Goal: Task Accomplishment & Management: Use online tool/utility

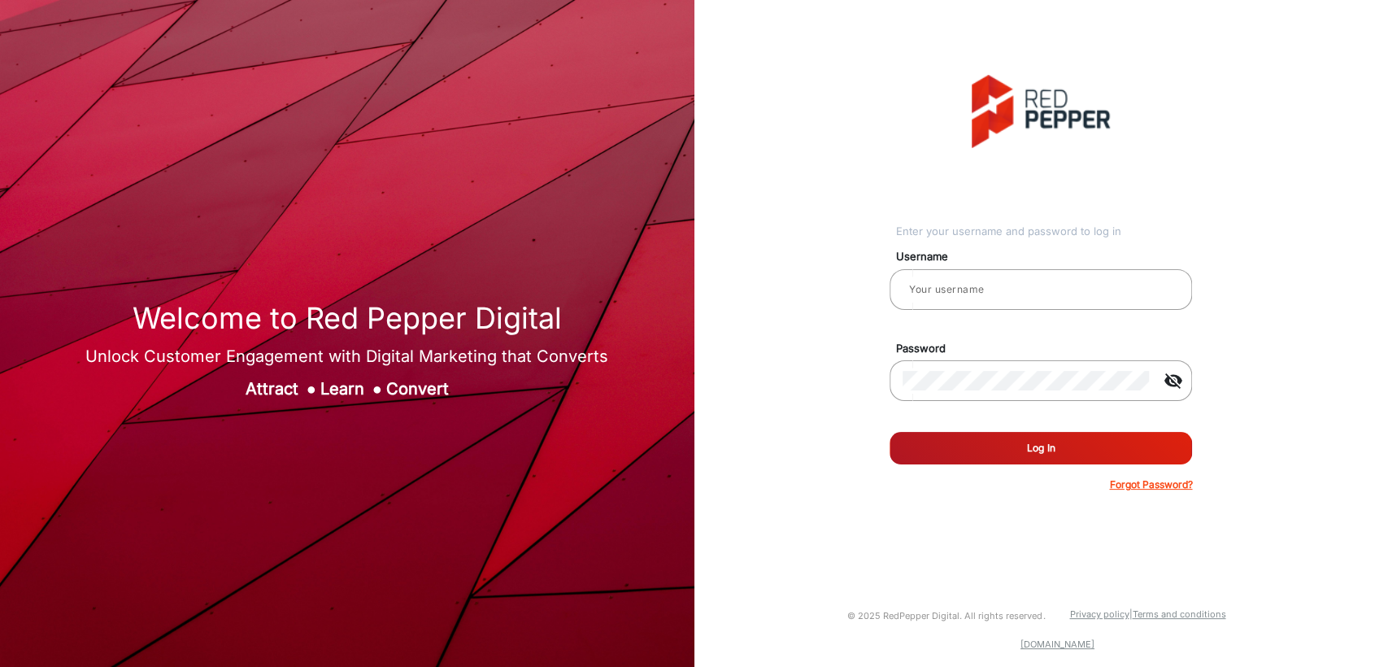
type input "[PERSON_NAME]"
click at [1011, 450] on button "Log In" at bounding box center [1041, 448] width 303 height 33
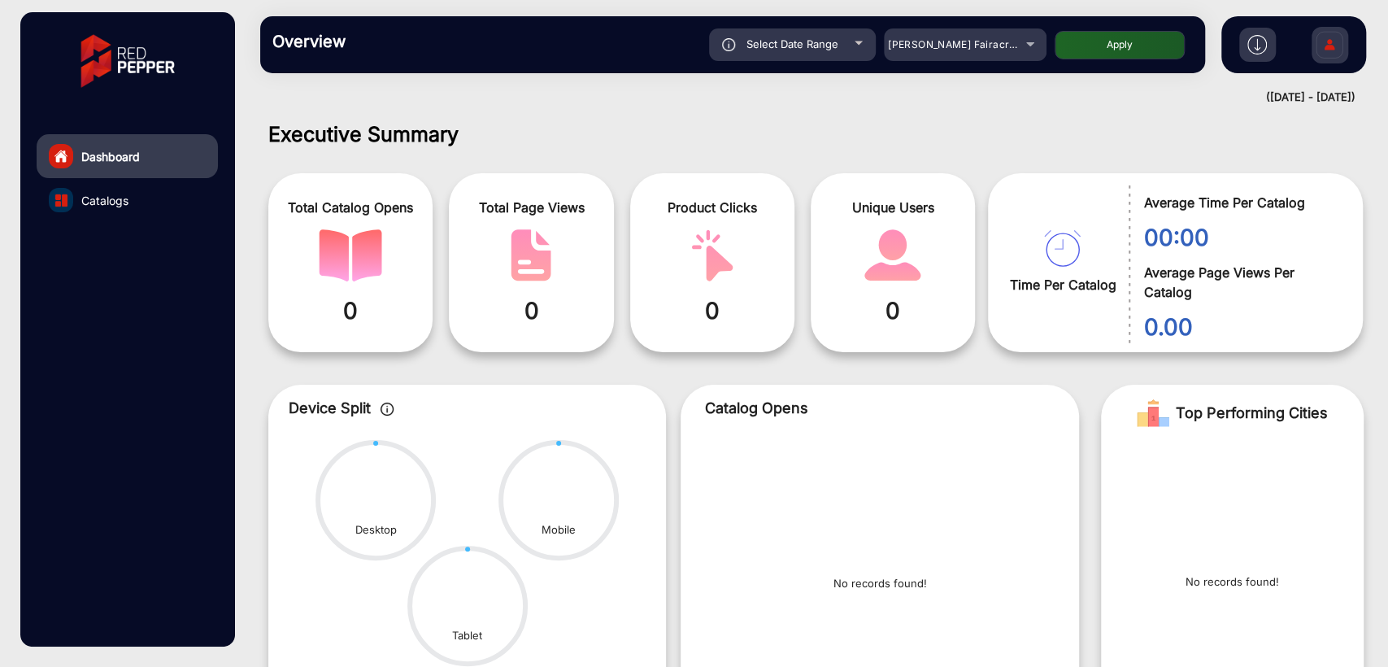
scroll to position [12, 0]
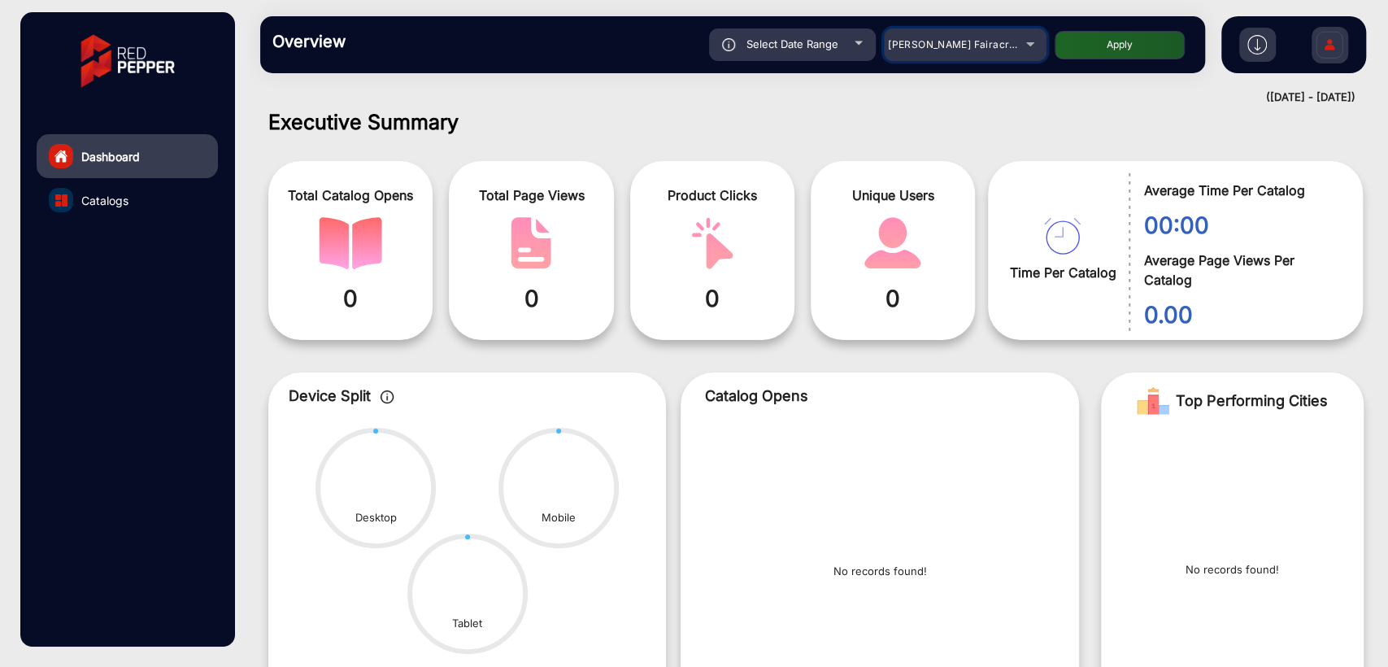
click at [954, 50] on span "[PERSON_NAME] Fairacre Farms" at bounding box center [968, 44] width 161 height 12
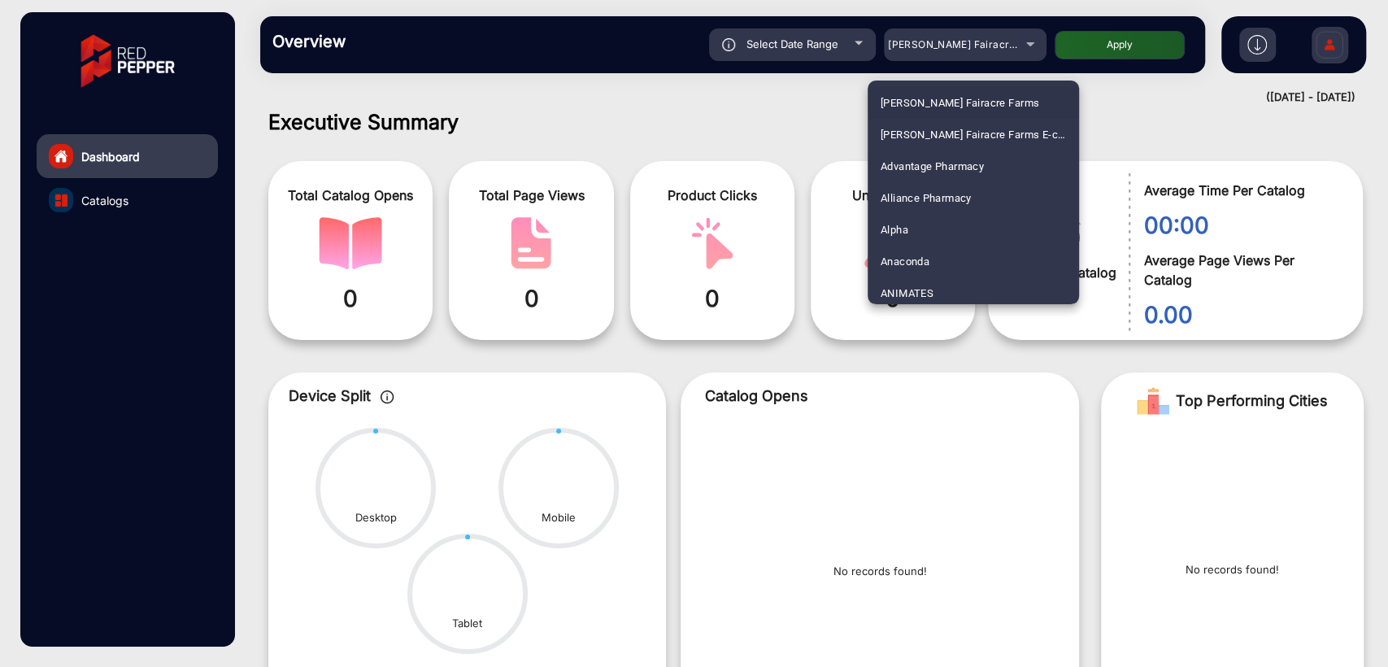
scroll to position [4001, 0]
click at [918, 189] on span "[PERSON_NAME] SHOP [GEOGRAPHIC_DATA]" at bounding box center [973, 193] width 185 height 32
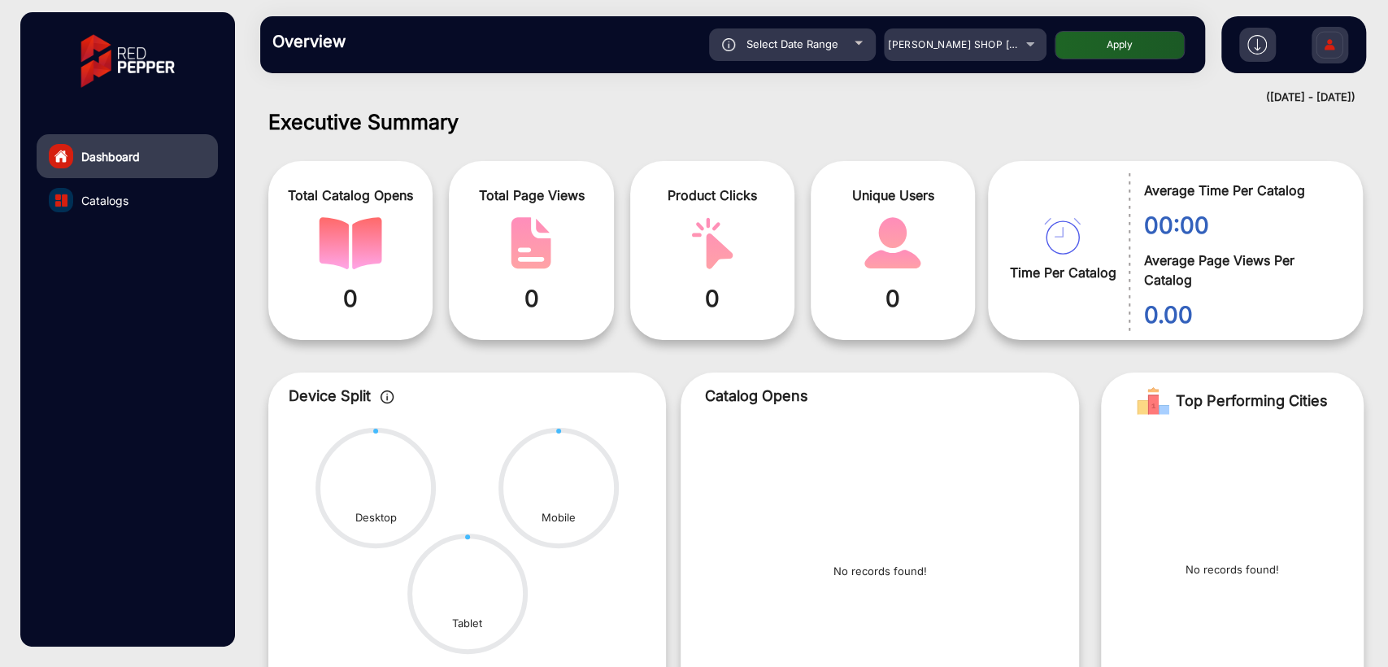
click at [1098, 57] on button "Apply" at bounding box center [1120, 45] width 130 height 28
type input "[DATE]"
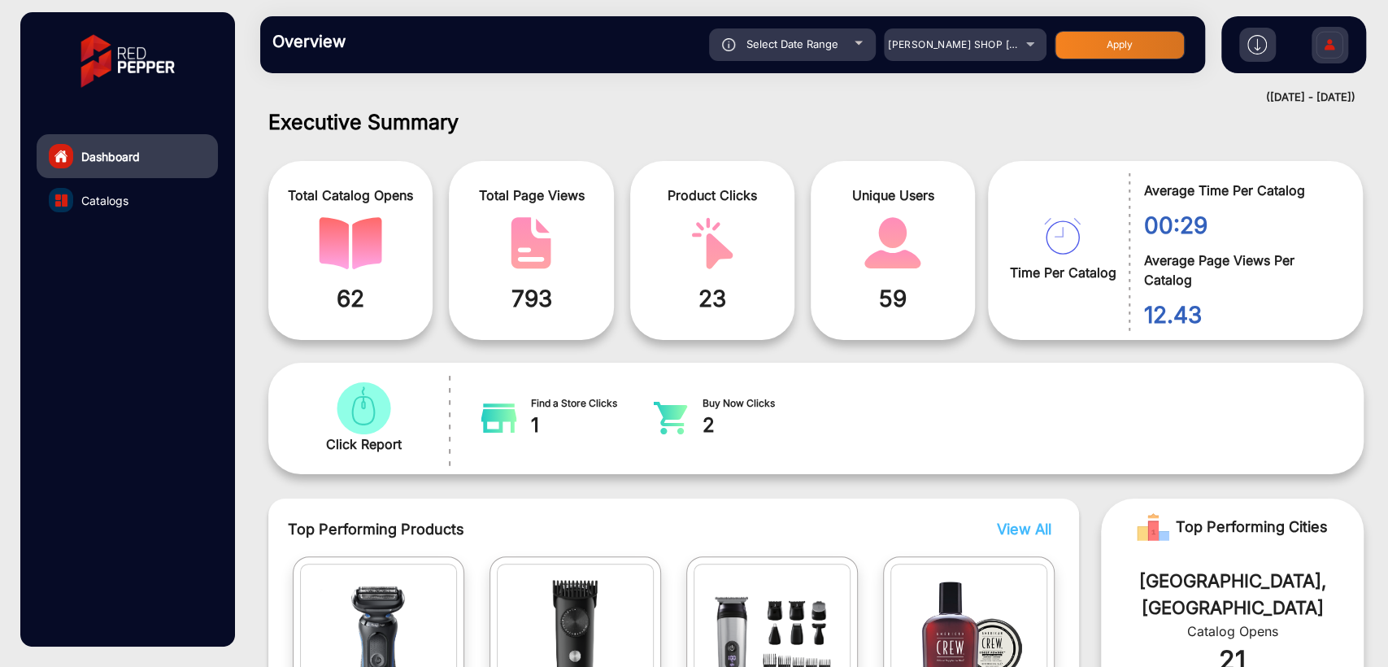
click at [835, 39] on span "Select Date Range" at bounding box center [792, 43] width 92 height 13
type input "[DATE]"
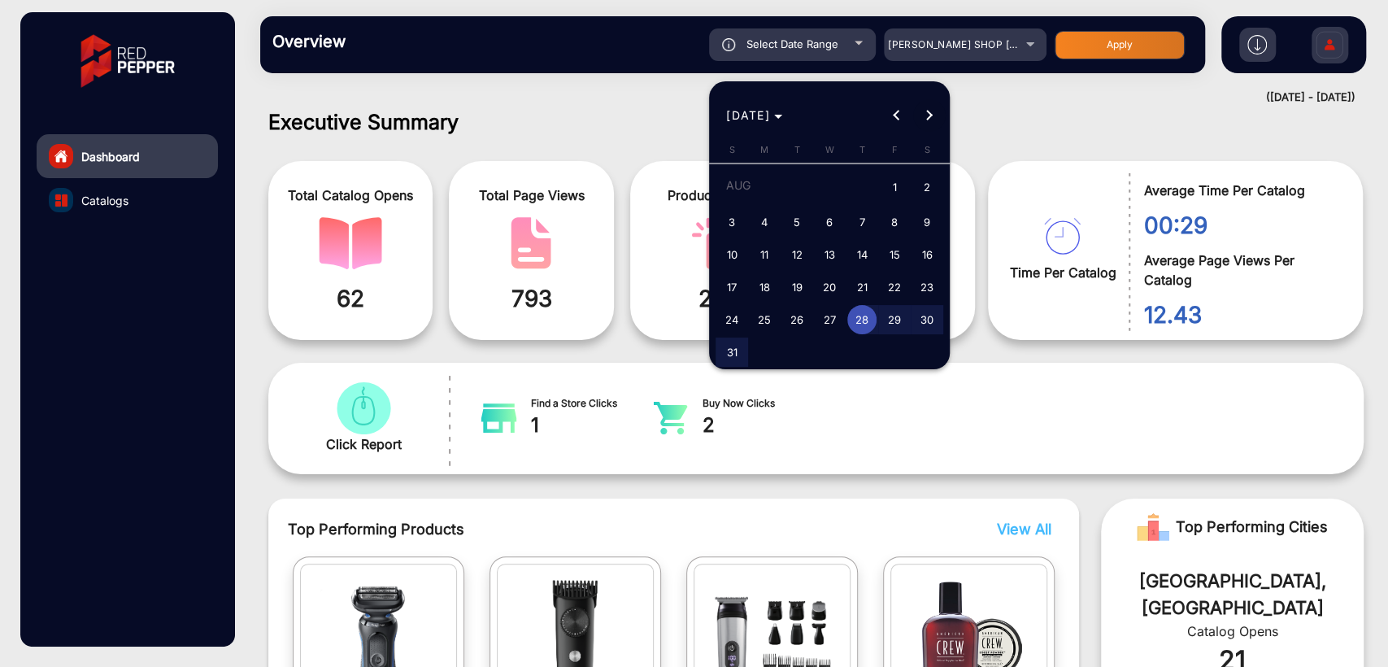
click at [923, 120] on span "Next month" at bounding box center [929, 115] width 33 height 33
click at [833, 214] on span "3" at bounding box center [829, 217] width 29 height 29
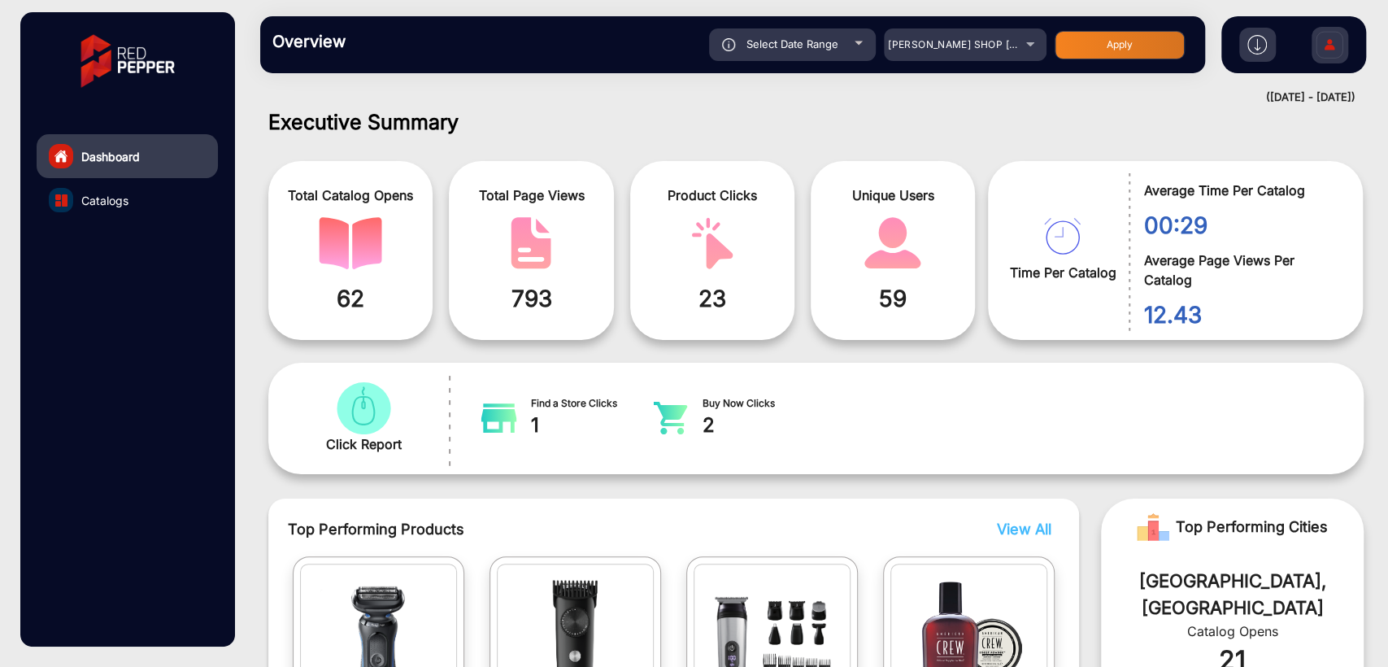
type input "[DATE]"
click at [1107, 52] on button "Apply" at bounding box center [1120, 45] width 130 height 28
type input "[DATE]"
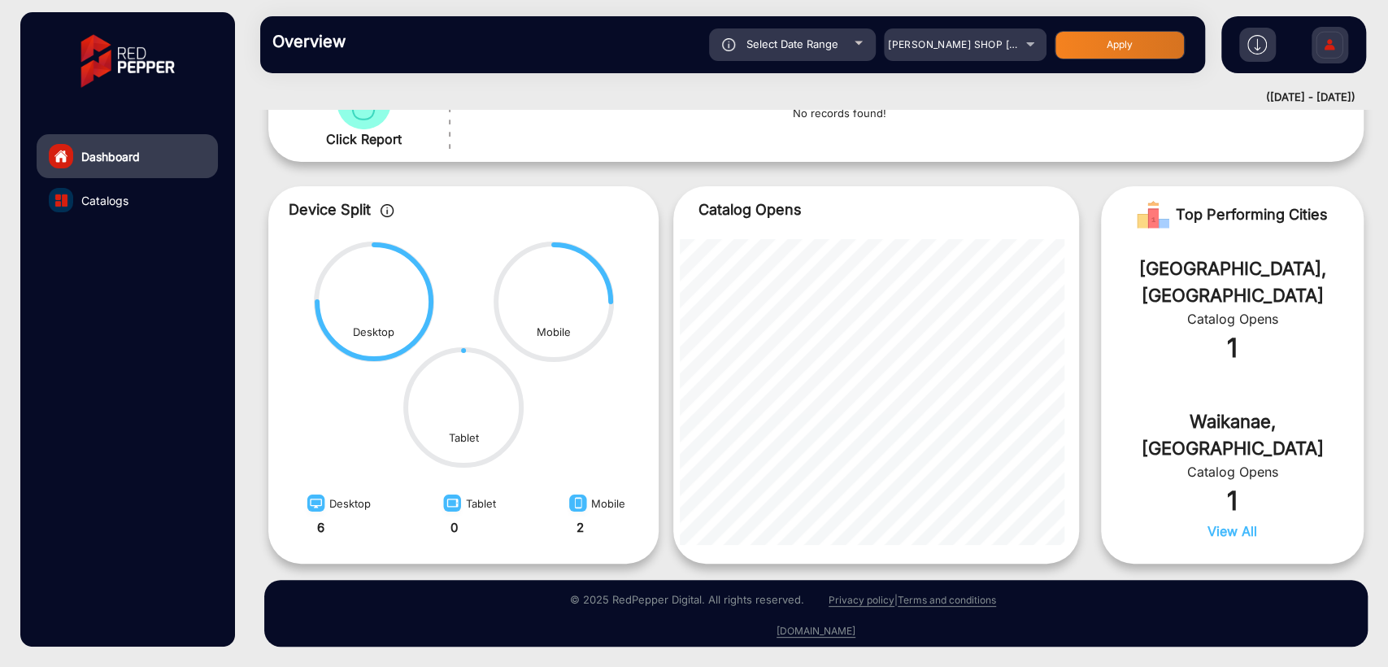
scroll to position [0, 0]
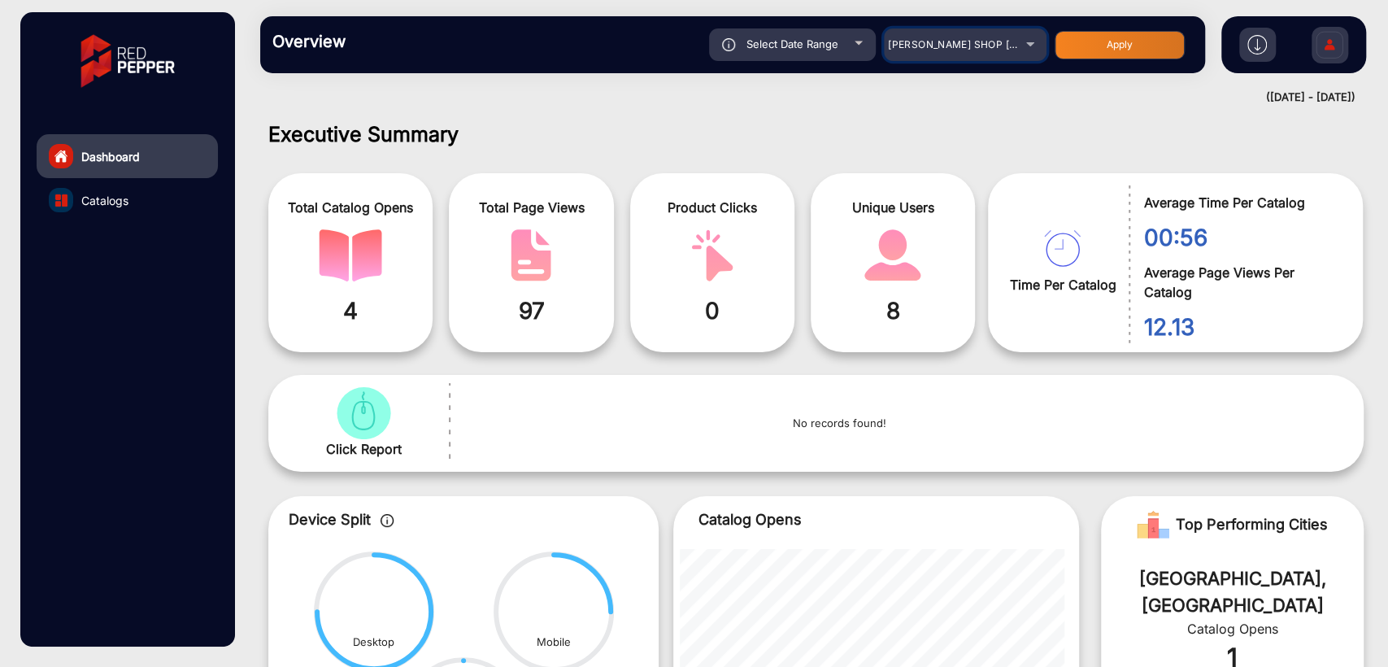
click at [959, 52] on div "[PERSON_NAME] SHOP [GEOGRAPHIC_DATA]" at bounding box center [953, 45] width 130 height 20
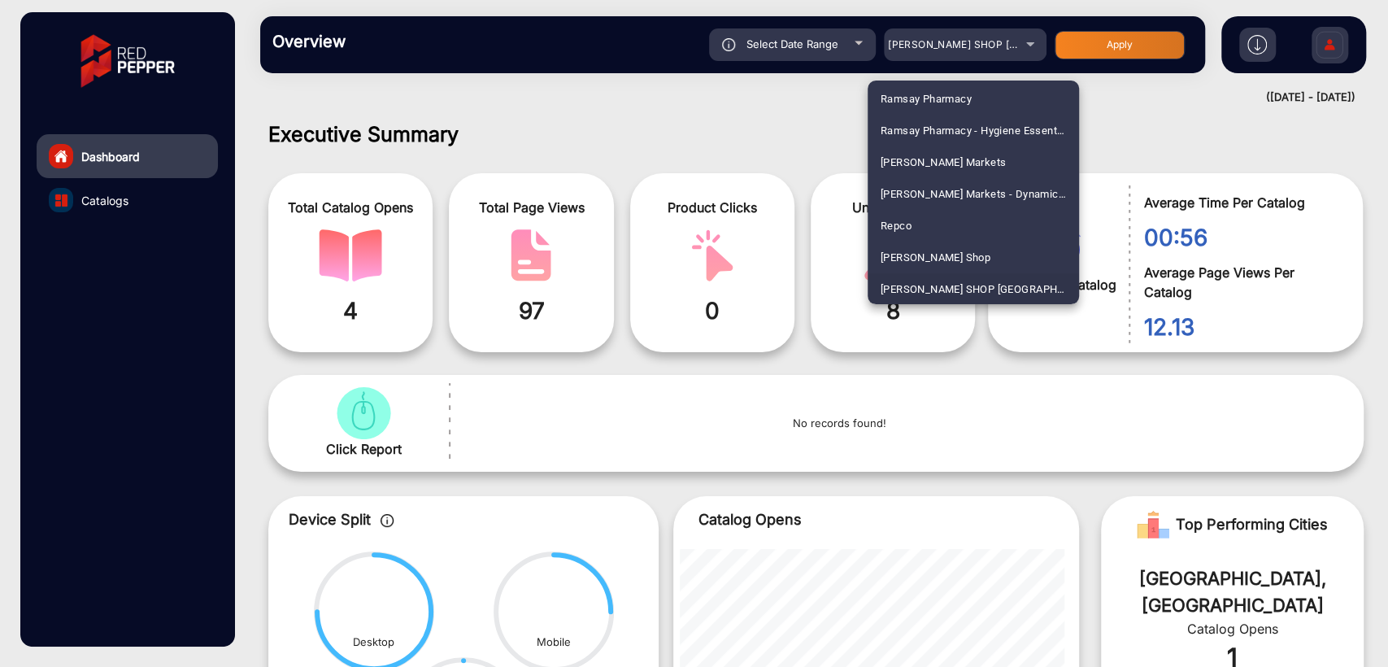
scroll to position [3397, 0]
click at [945, 187] on span "NZ Safety Blackwoods Big Book - 2024" at bounding box center [973, 194] width 185 height 32
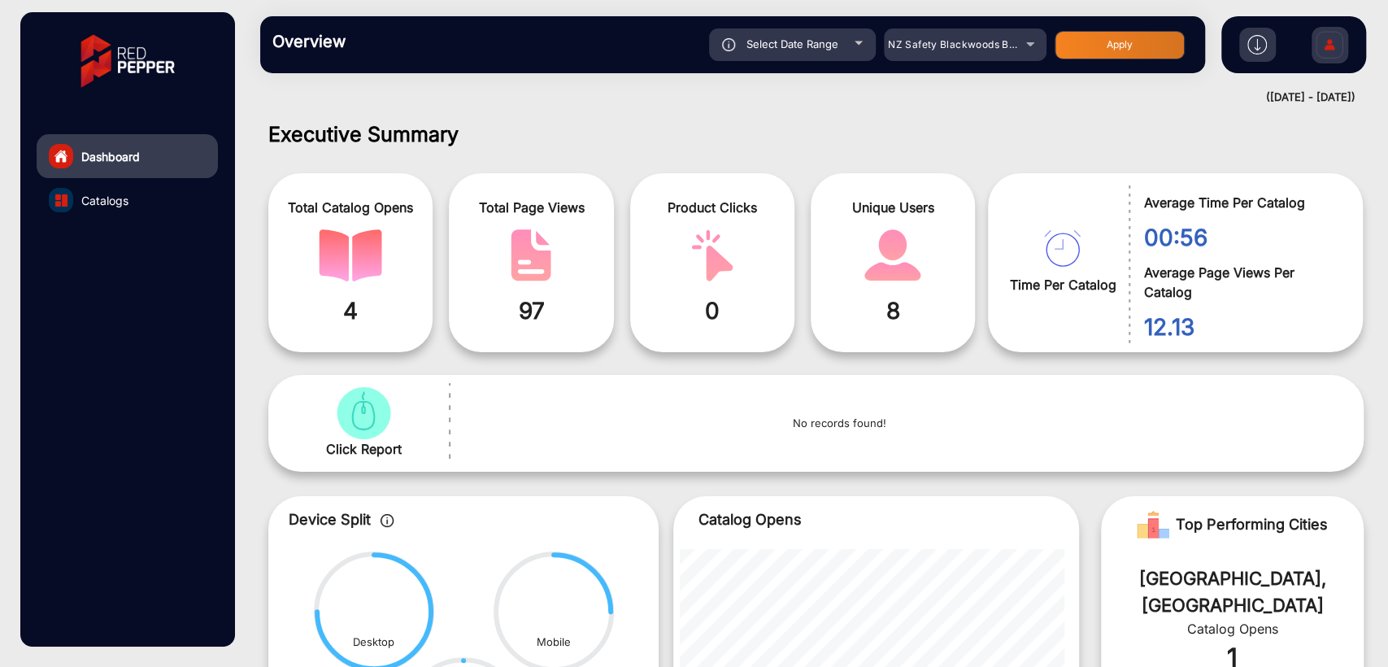
click at [1124, 39] on button "Apply" at bounding box center [1120, 45] width 130 height 28
type input "[DATE]"
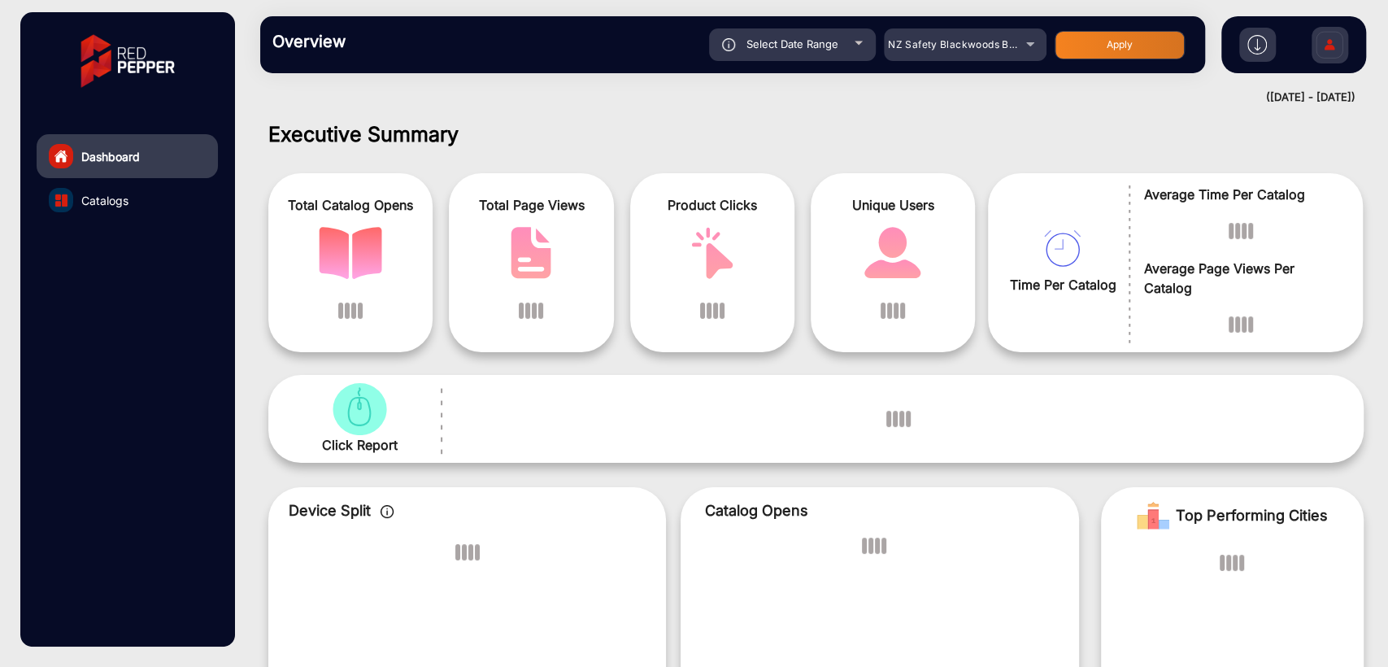
scroll to position [12, 0]
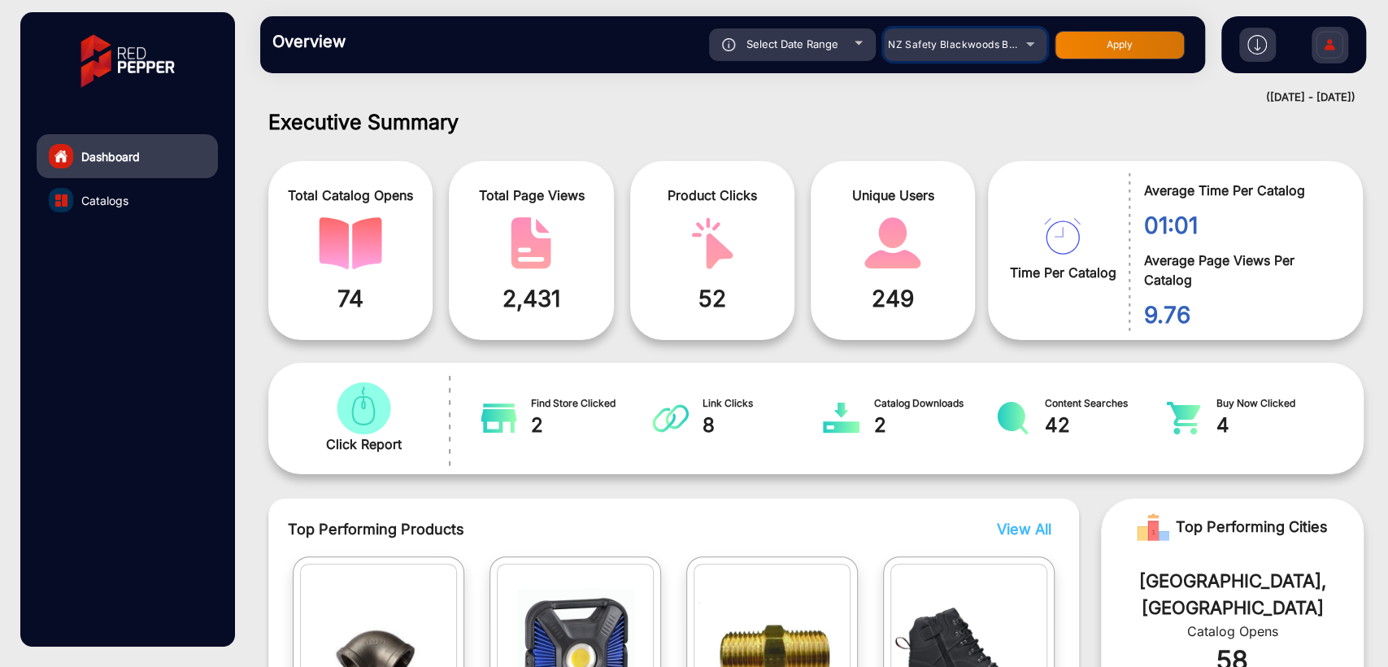
click at [918, 49] on span "NZ Safety Blackwoods Big Book - 2024" at bounding box center [985, 44] width 194 height 12
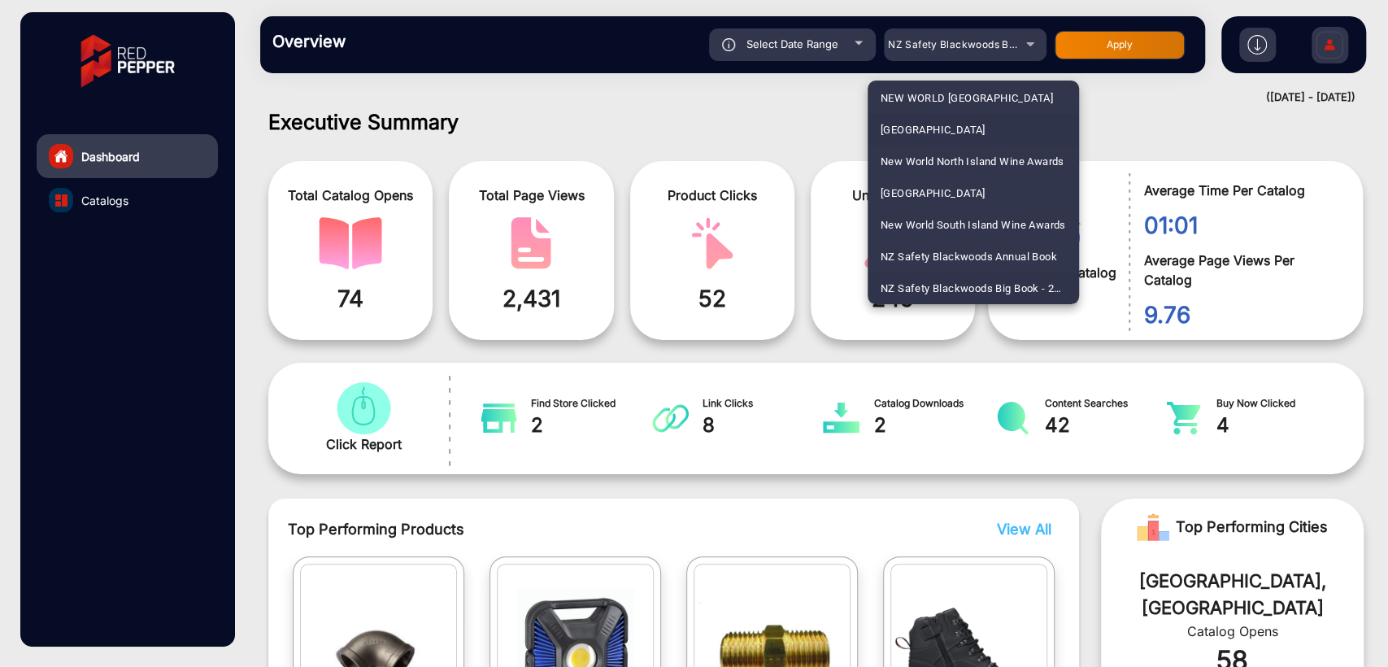
click at [919, 124] on span "[GEOGRAPHIC_DATA]" at bounding box center [933, 130] width 105 height 32
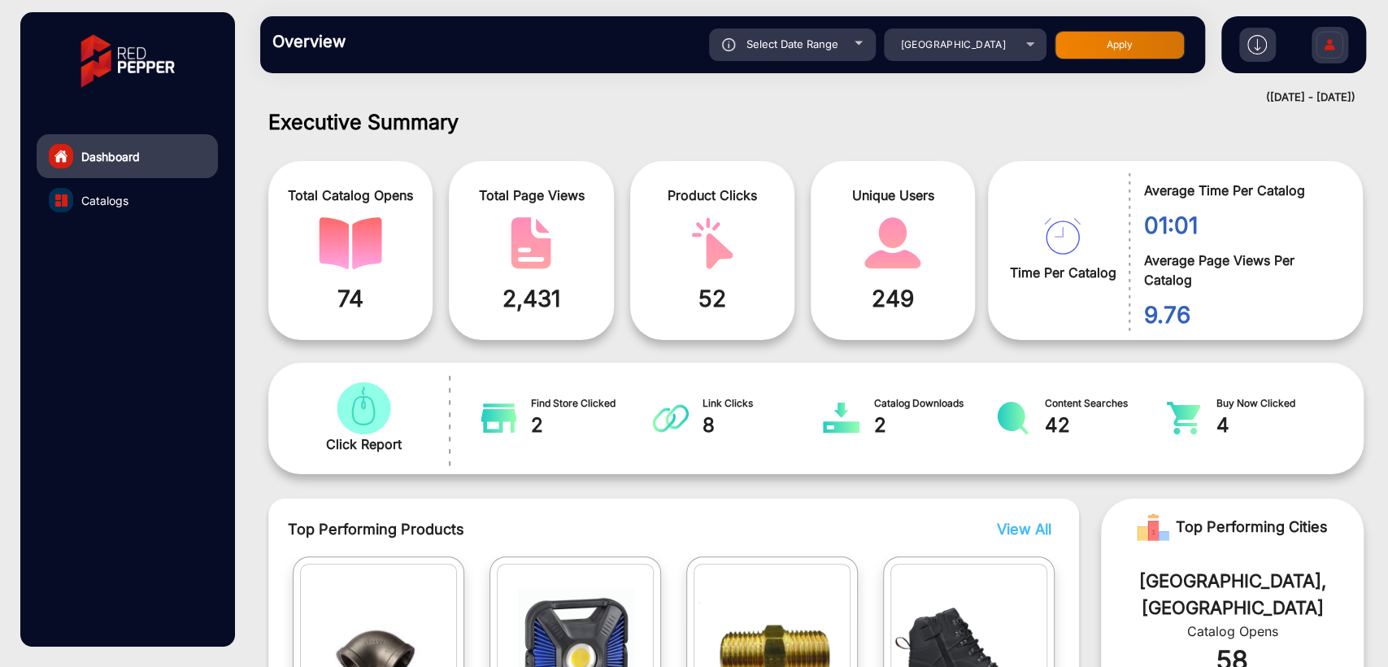
click at [1103, 37] on button "Apply" at bounding box center [1120, 45] width 130 height 28
type input "[DATE]"
